Goal: Task Accomplishment & Management: Use online tool/utility

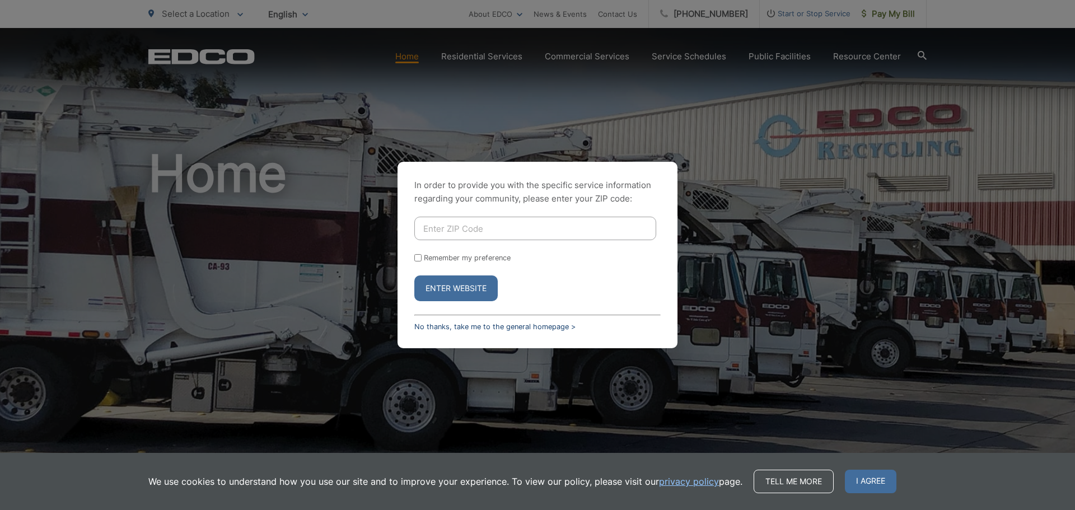
click at [433, 324] on link "No thanks, take me to the general homepage >" at bounding box center [494, 326] width 161 height 8
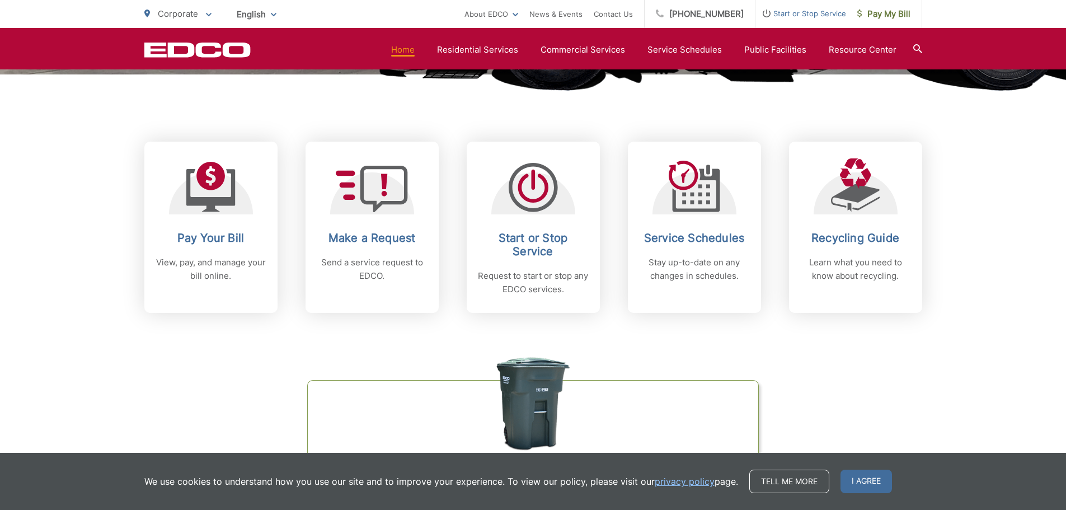
scroll to position [280, 0]
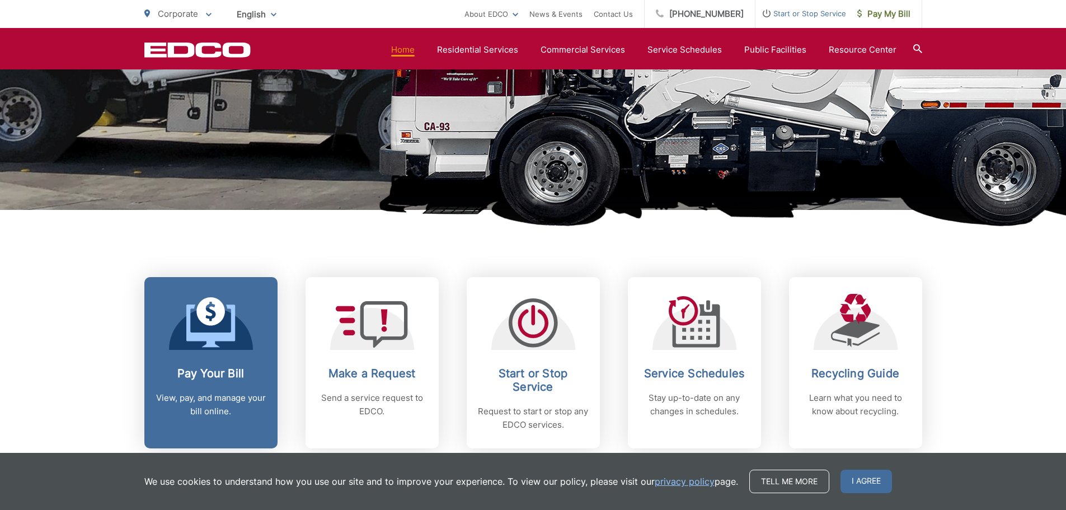
click at [214, 368] on h2 "Pay Your Bill" at bounding box center [211, 373] width 111 height 13
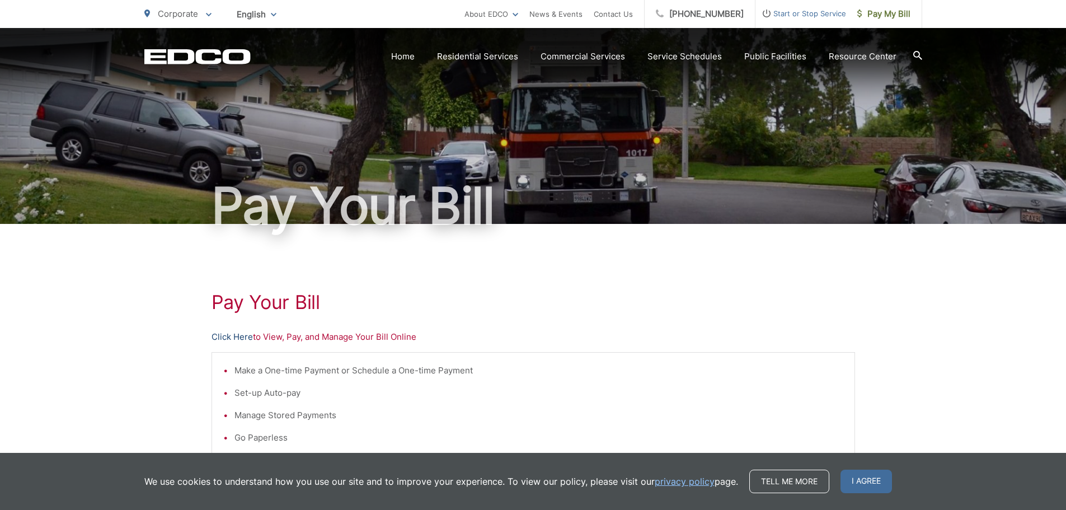
click at [238, 336] on link "Click Here" at bounding box center [232, 336] width 41 height 13
